Goal: Information Seeking & Learning: Learn about a topic

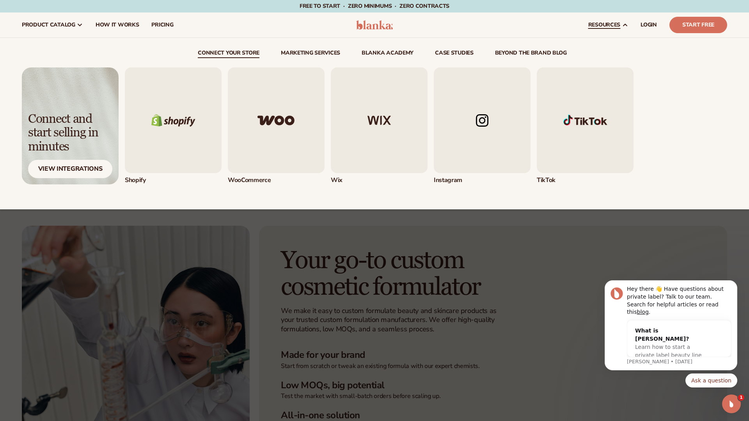
click at [492, 119] on img "4 / 5" at bounding box center [482, 120] width 97 height 106
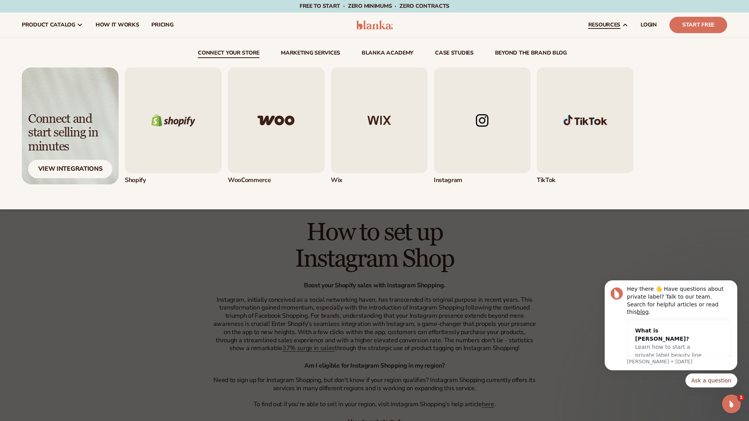
click at [584, 122] on img "5 / 5" at bounding box center [585, 120] width 97 height 106
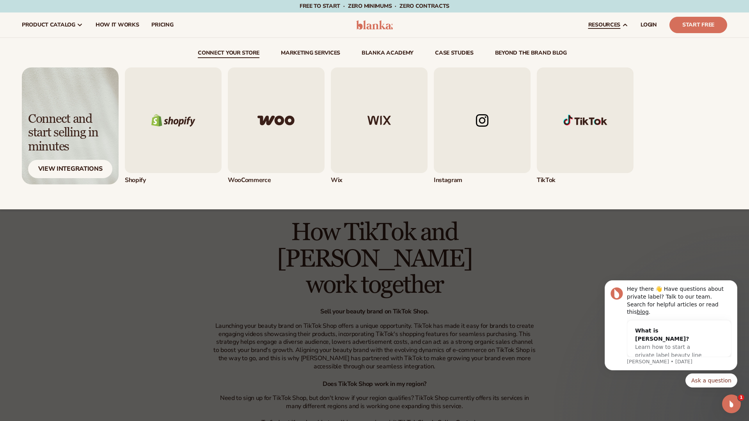
click at [385, 112] on img "3 / 5" at bounding box center [379, 120] width 97 height 106
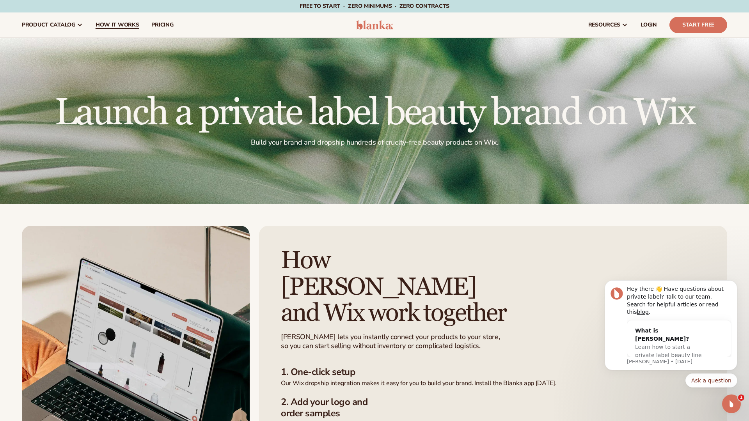
click at [109, 27] on span "How It Works" at bounding box center [118, 25] width 44 height 6
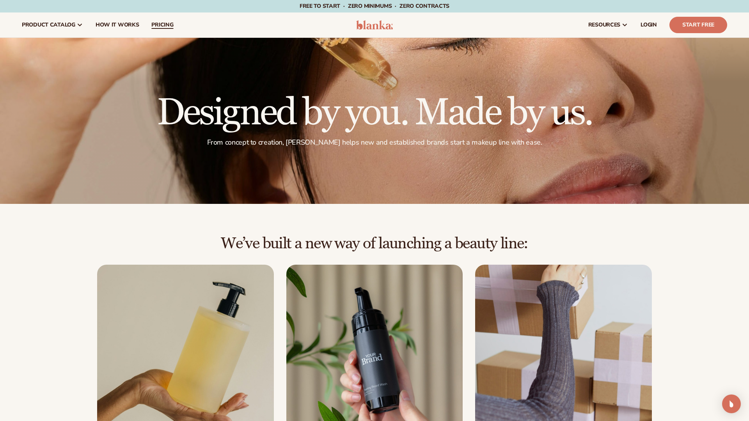
click at [171, 25] on span "pricing" at bounding box center [162, 25] width 22 height 6
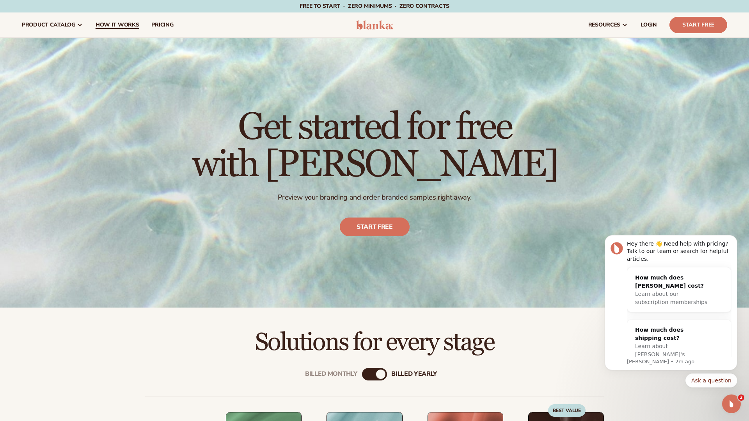
click at [104, 22] on span "How It Works" at bounding box center [118, 25] width 44 height 6
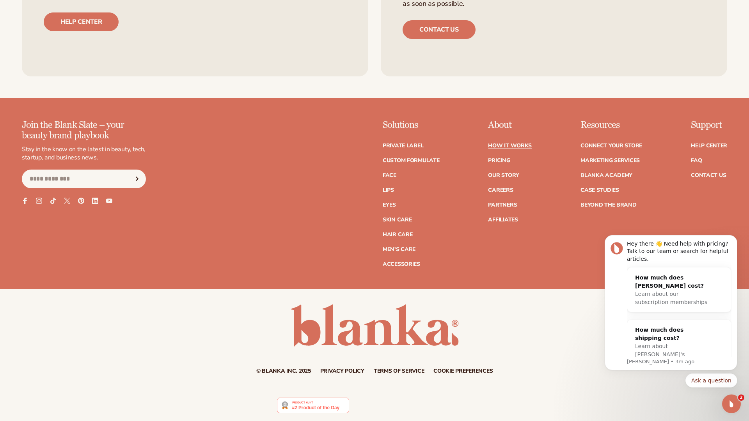
scroll to position [2001, 0]
click at [514, 172] on link "Our Story" at bounding box center [503, 174] width 31 height 5
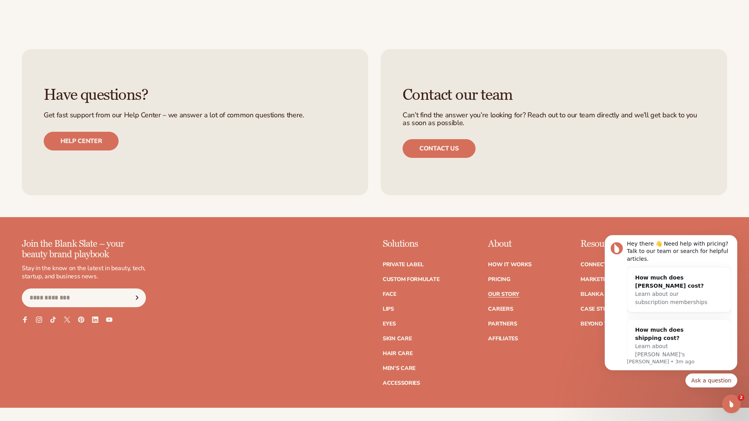
scroll to position [2518, 0]
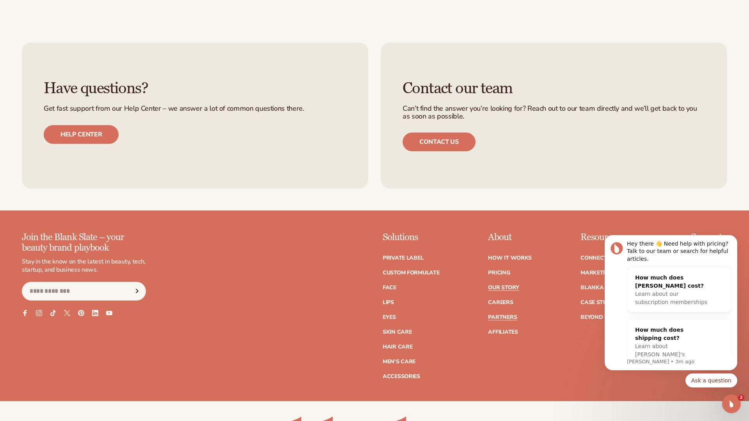
click at [505, 315] on link "Partners" at bounding box center [502, 317] width 29 height 5
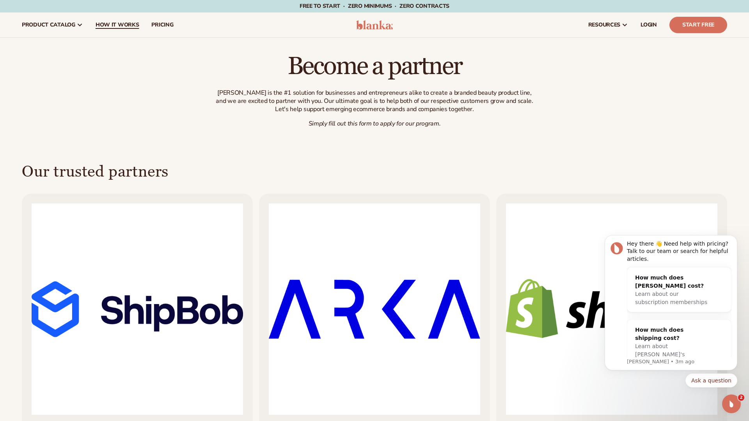
click at [111, 25] on span "How It Works" at bounding box center [118, 25] width 44 height 6
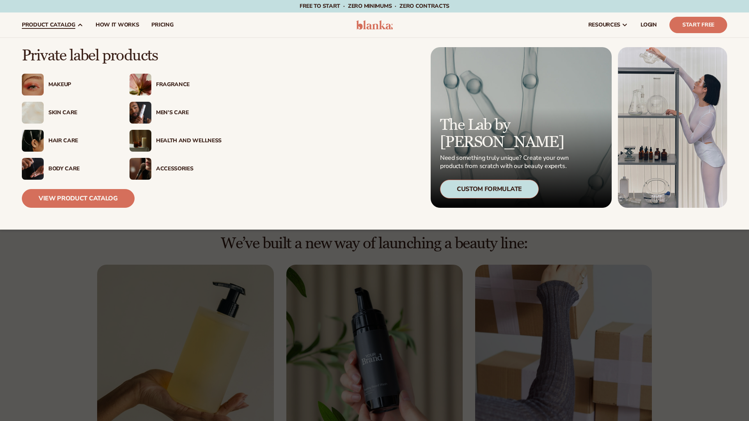
click at [53, 26] on span "product catalog" at bounding box center [48, 25] width 53 height 6
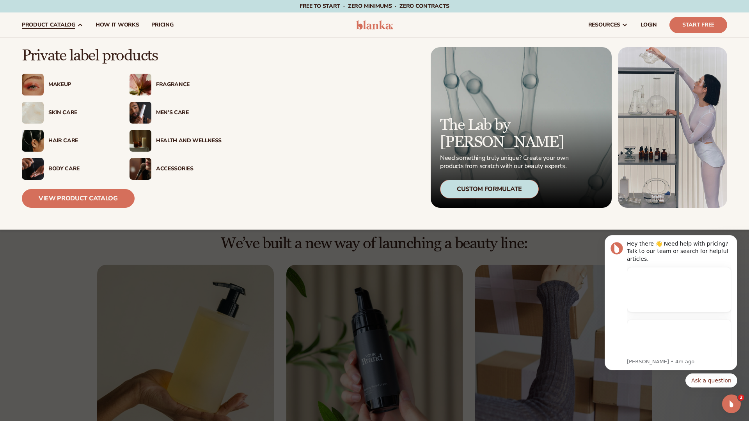
click at [508, 187] on div "Custom Formulate" at bounding box center [489, 189] width 99 height 19
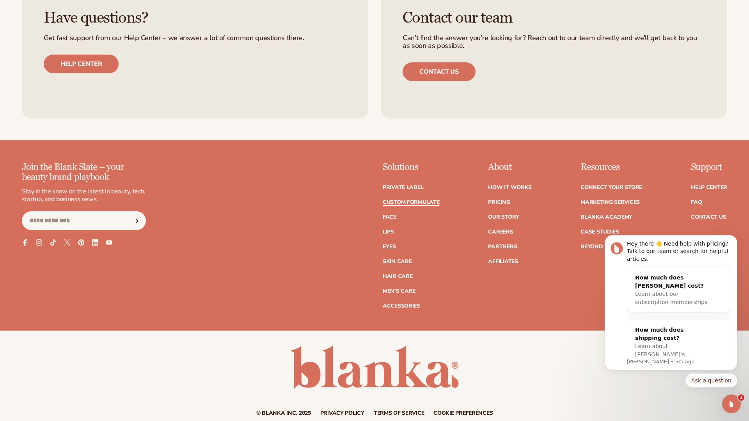
scroll to position [1099, 0]
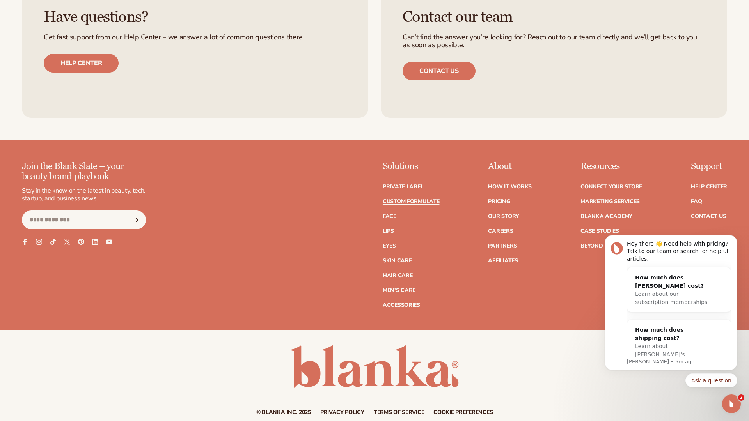
click at [502, 216] on link "Our Story" at bounding box center [503, 216] width 31 height 5
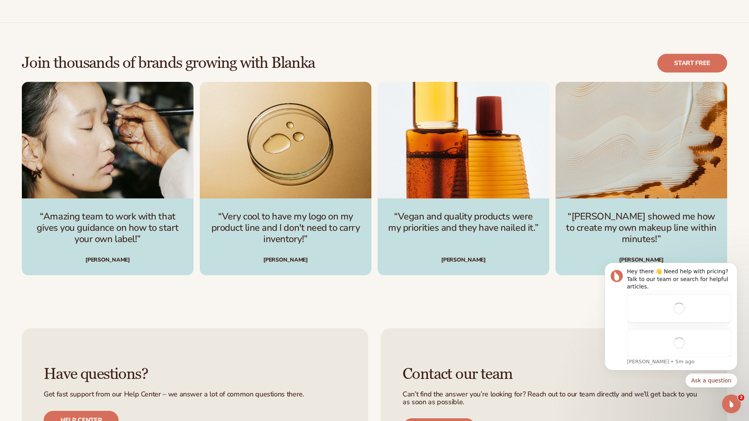
scroll to position [2619, 0]
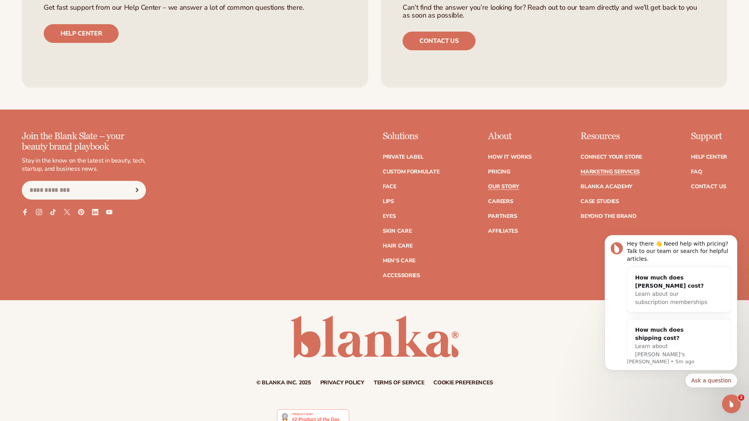
click at [624, 169] on link "Marketing services" at bounding box center [609, 171] width 59 height 5
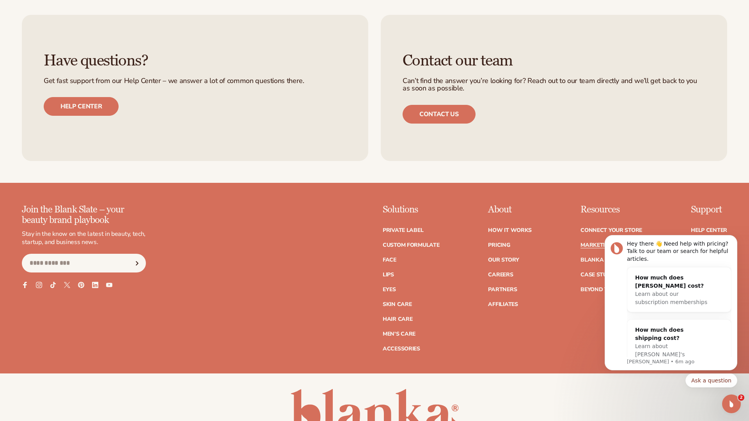
scroll to position [1960, 0]
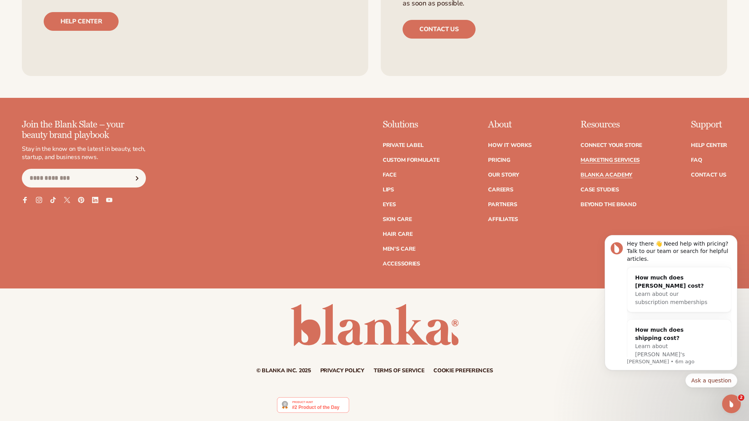
click at [620, 174] on link "Blanka Academy" at bounding box center [606, 174] width 52 height 5
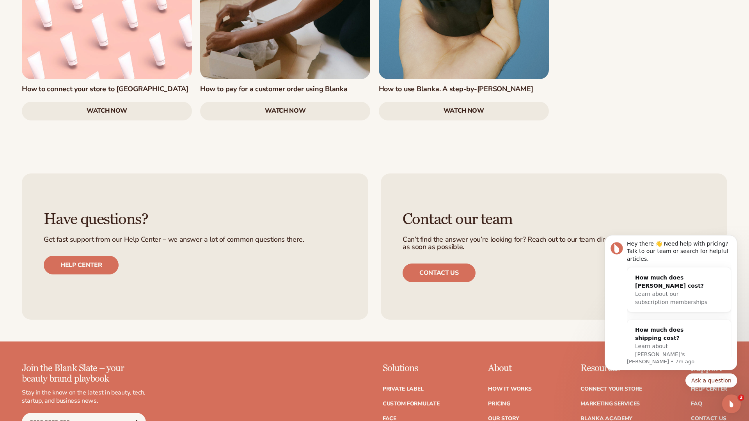
scroll to position [1632, 0]
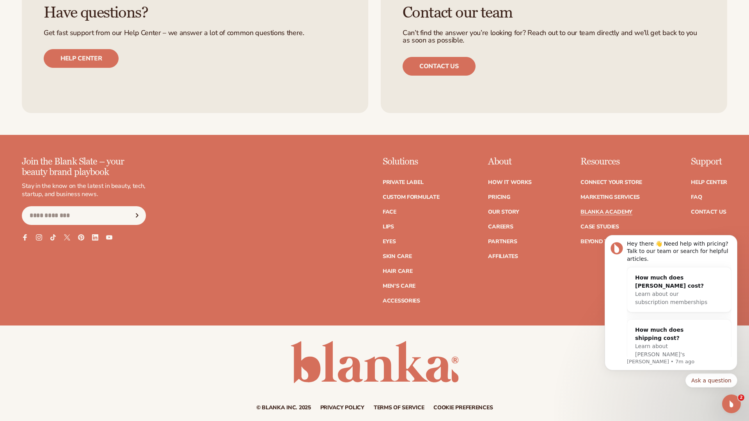
click at [341, 405] on link "Privacy policy" at bounding box center [342, 407] width 44 height 5
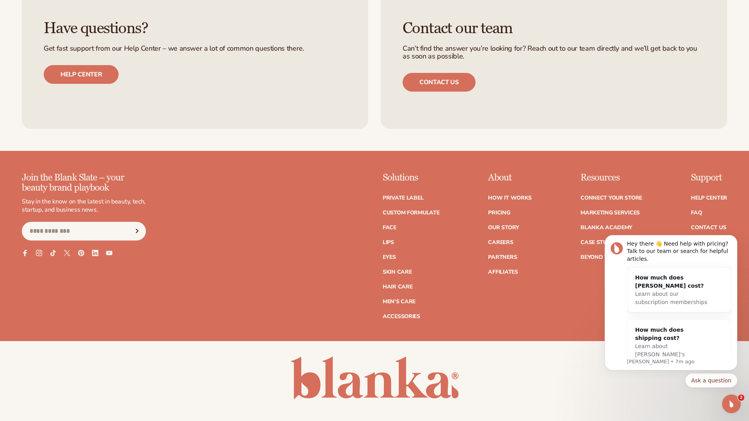
scroll to position [2898, 0]
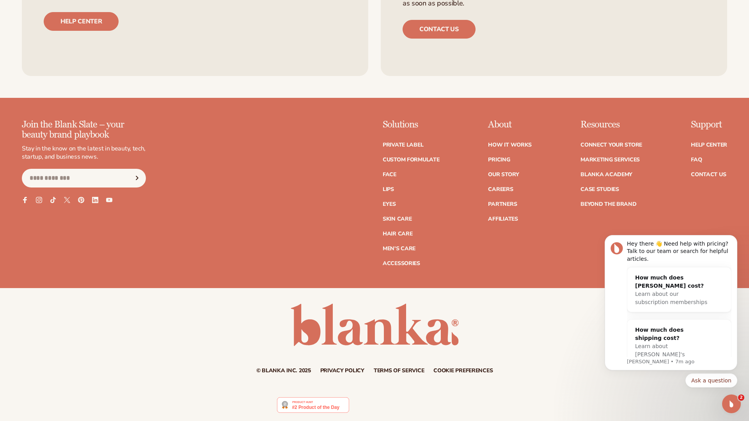
click at [294, 370] on small "© Blanka Inc. 2025" at bounding box center [283, 370] width 55 height 7
click at [702, 174] on link "Contact Us" at bounding box center [708, 174] width 35 height 5
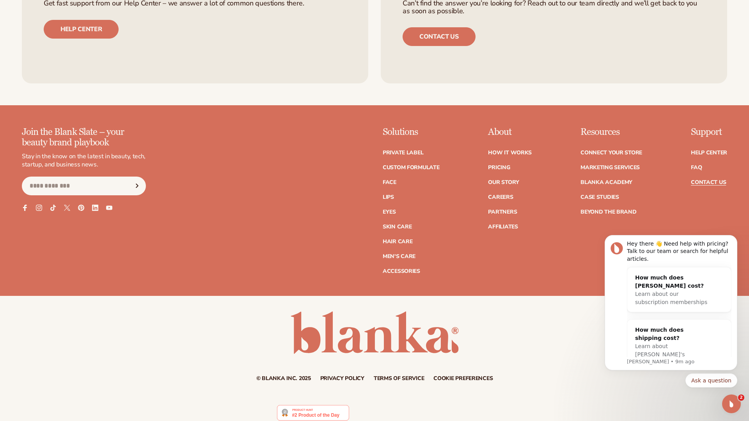
scroll to position [610, 0]
